Goal: Go to known website: Access a specific website the user already knows

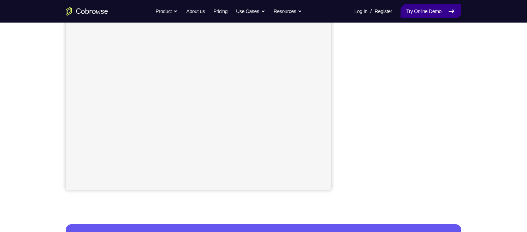
scroll to position [138, 0]
